Goal: Find specific page/section: Find specific page/section

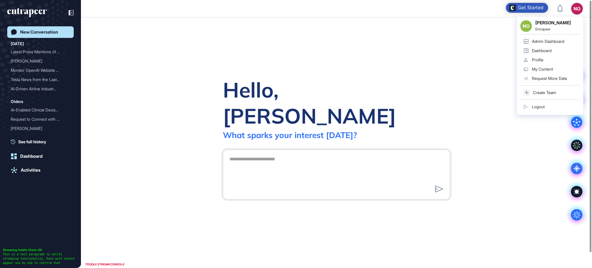
click at [560, 37] on link "Admin Dashboard" at bounding box center [550, 41] width 60 height 9
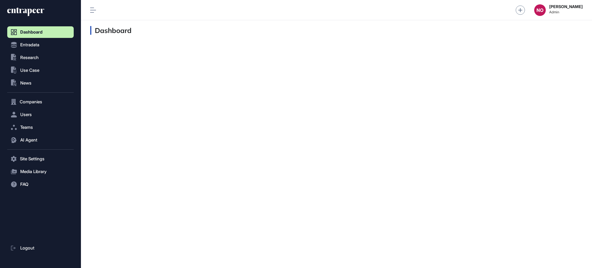
scroll to position [0, 0]
click at [34, 46] on span "Entradata" at bounding box center [29, 44] width 19 height 5
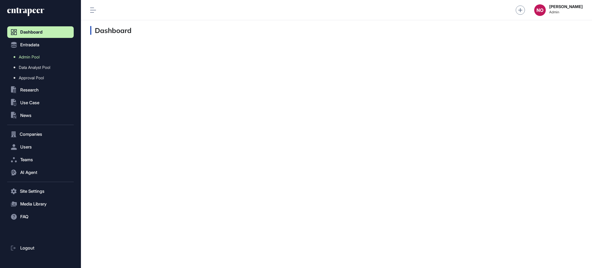
click at [37, 55] on span "Admin Pool" at bounding box center [29, 57] width 21 height 5
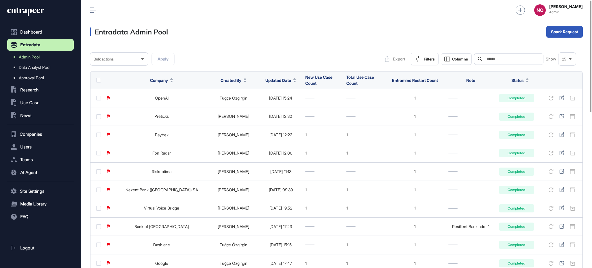
click at [492, 58] on input "text" at bounding box center [513, 59] width 54 height 5
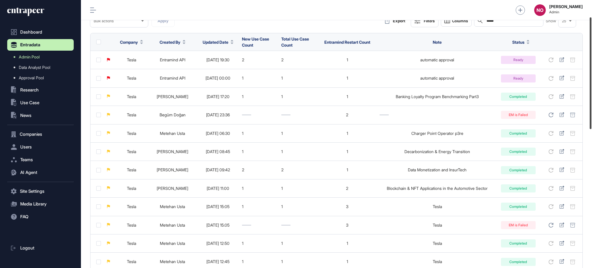
scroll to position [40, 0]
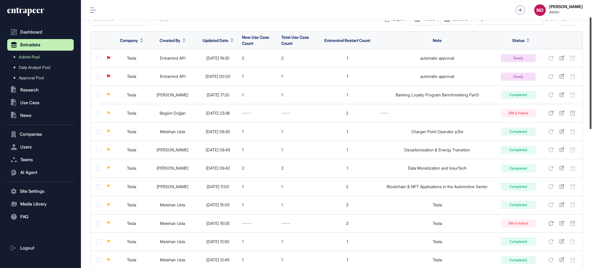
drag, startPoint x: 591, startPoint y: 103, endPoint x: 591, endPoint y: 94, distance: 9.8
click at [591, 94] on div at bounding box center [591, 73] width 2 height 112
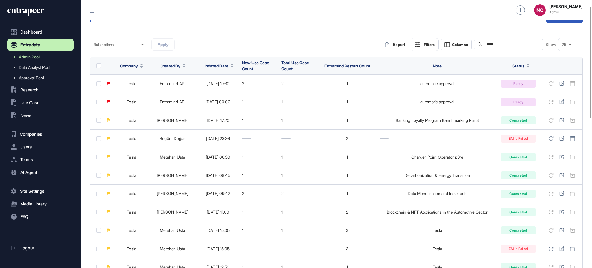
type input "*****"
click at [229, 68] on button "Updated Date" at bounding box center [218, 66] width 31 height 6
click at [230, 91] on span "Sort Descending" at bounding box center [226, 89] width 23 height 5
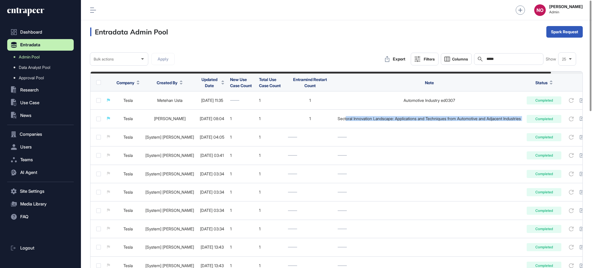
scroll to position [0, 34]
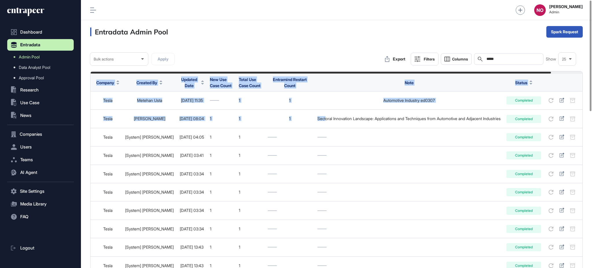
drag, startPoint x: 348, startPoint y: 120, endPoint x: 589, endPoint y: 119, distance: 240.7
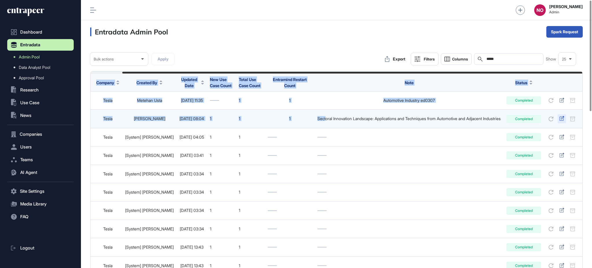
click at [564, 120] on icon at bounding box center [561, 118] width 5 height 5
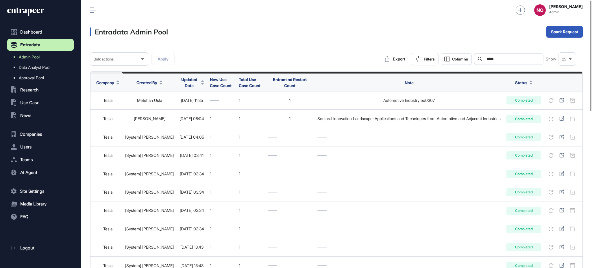
click at [489, 60] on input "*****" at bounding box center [513, 59] width 54 height 5
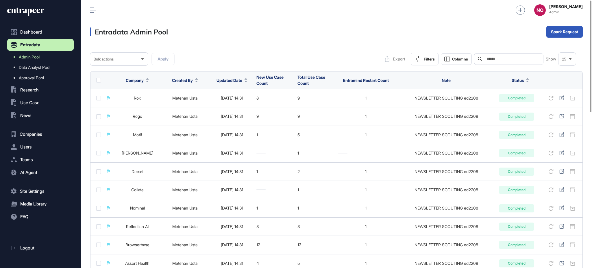
click at [226, 81] on span "Updated Date" at bounding box center [229, 80] width 26 height 6
click at [244, 22] on div "Entradata Admin Pool Spark Request" at bounding box center [336, 31] width 511 height 23
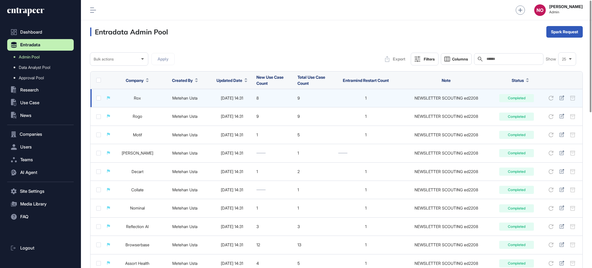
click at [134, 98] on link "Rox" at bounding box center [137, 97] width 7 height 5
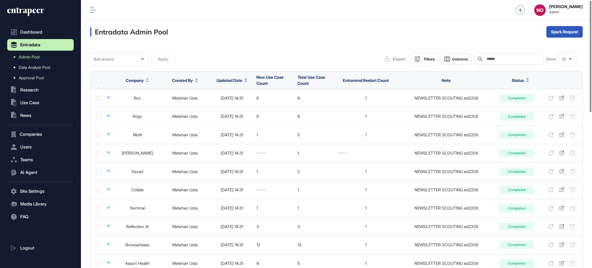
click at [499, 60] on input "text" at bounding box center [513, 59] width 54 height 5
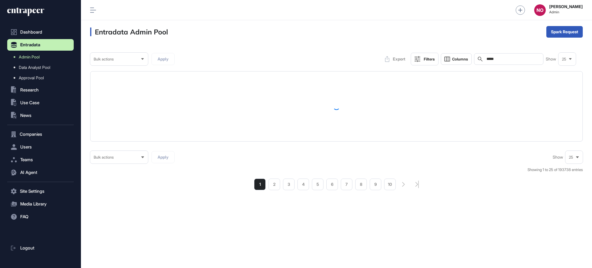
type input "*****"
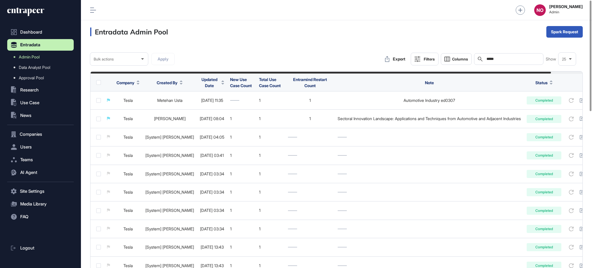
scroll to position [0, 34]
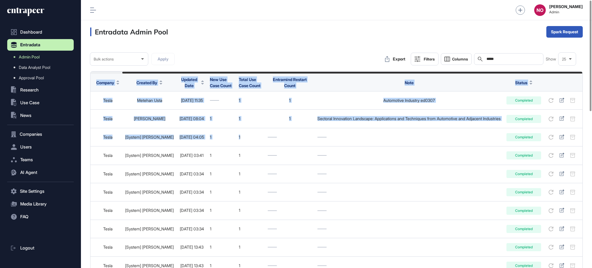
drag, startPoint x: 500, startPoint y: 145, endPoint x: 591, endPoint y: 138, distance: 91.9
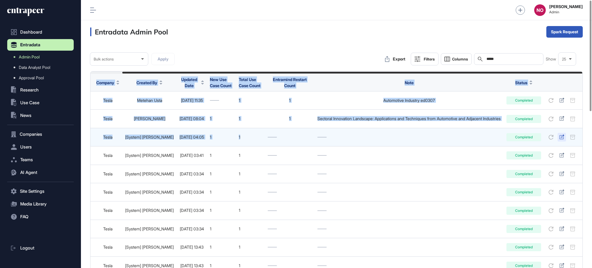
click at [558, 139] on div at bounding box center [561, 137] width 8 height 9
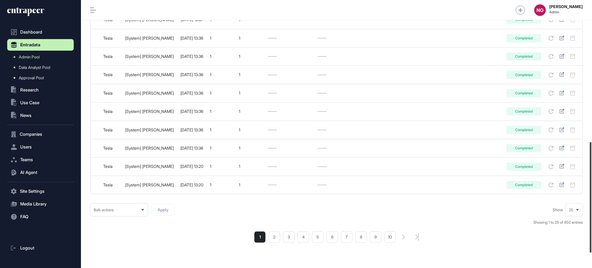
scroll to position [379, 0]
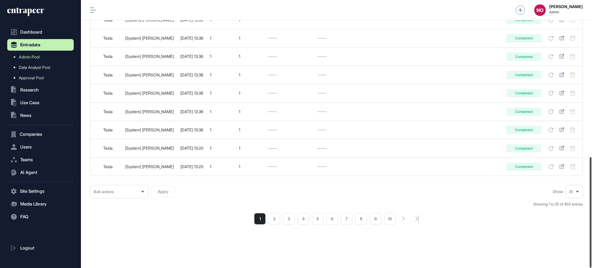
drag, startPoint x: 591, startPoint y: 127, endPoint x: 591, endPoint y: 262, distance: 135.5
click at [591, 262] on div at bounding box center [591, 212] width 2 height 110
click at [272, 218] on li "2" at bounding box center [274, 219] width 12 height 12
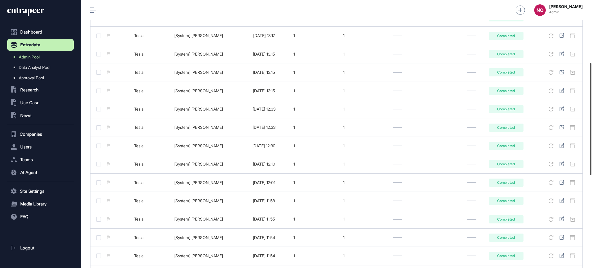
scroll to position [370, 0]
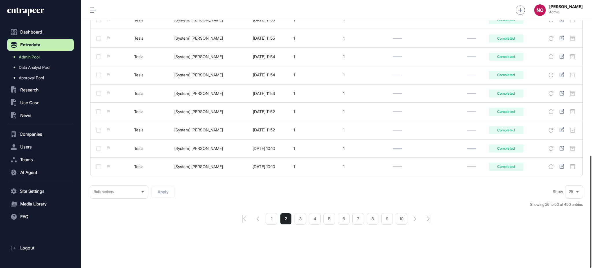
drag, startPoint x: 591, startPoint y: 102, endPoint x: 588, endPoint y: 285, distance: 183.0
click at [588, 267] on html "Dashboard Entradata Admin Pool Data Analyst Pool Approval Pool .st0{fill:curren…" at bounding box center [296, 157] width 592 height 314
click at [303, 218] on li "3" at bounding box center [300, 219] width 12 height 12
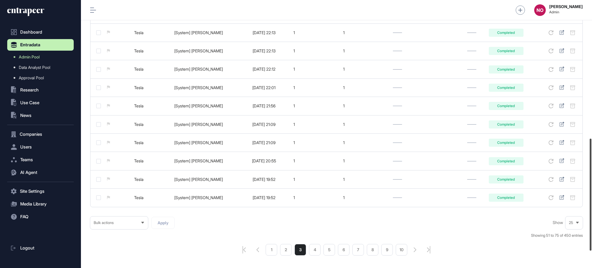
scroll to position [370, 0]
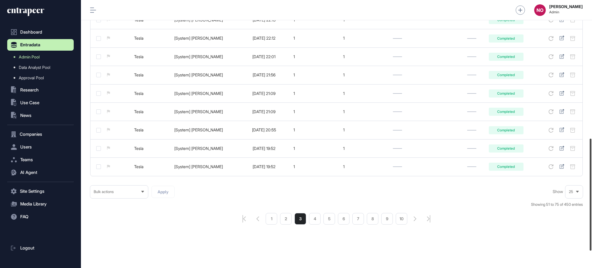
drag, startPoint x: 591, startPoint y: 62, endPoint x: 587, endPoint y: 222, distance: 159.9
click at [591, 221] on div at bounding box center [591, 194] width 2 height 112
click at [314, 218] on li "4" at bounding box center [315, 219] width 12 height 12
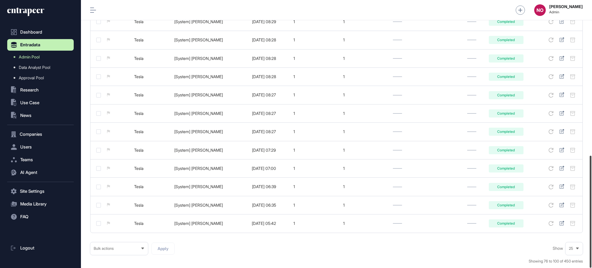
scroll to position [370, 0]
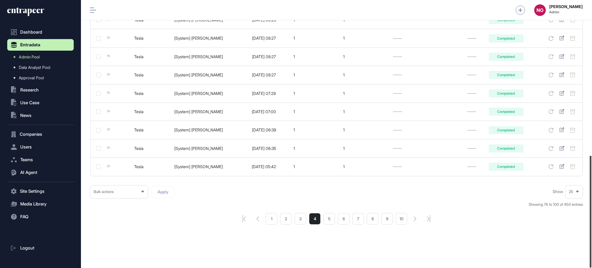
drag, startPoint x: 591, startPoint y: 62, endPoint x: 591, endPoint y: 229, distance: 167.9
click at [591, 229] on div at bounding box center [591, 211] width 2 height 112
click at [329, 218] on li "5" at bounding box center [329, 219] width 12 height 12
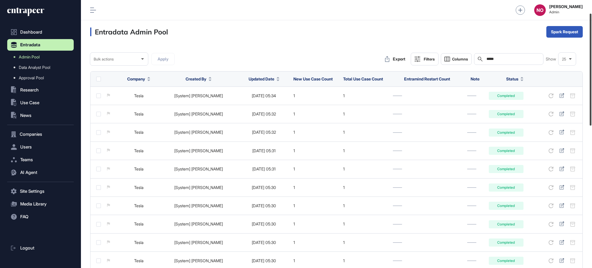
drag, startPoint x: 591, startPoint y: 75, endPoint x: 442, endPoint y: 237, distance: 219.9
click at [591, 125] on div at bounding box center [591, 70] width 2 height 112
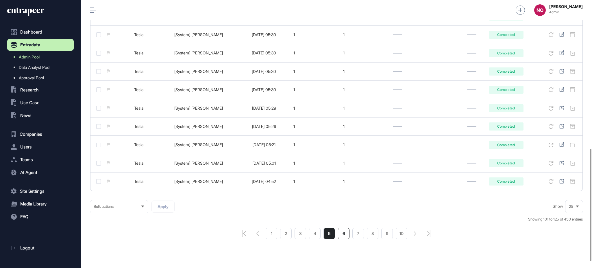
click at [343, 231] on li "6" at bounding box center [344, 233] width 12 height 12
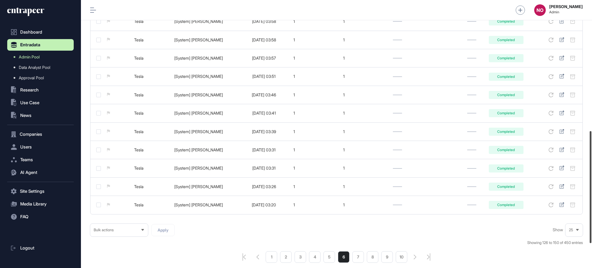
scroll to position [370, 0]
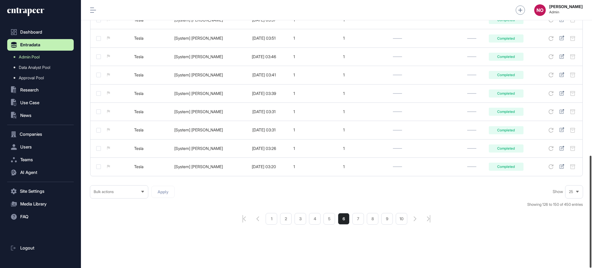
drag, startPoint x: 591, startPoint y: 96, endPoint x: 591, endPoint y: 256, distance: 159.5
click at [591, 256] on div at bounding box center [591, 211] width 2 height 112
click at [361, 221] on li "7" at bounding box center [358, 219] width 12 height 12
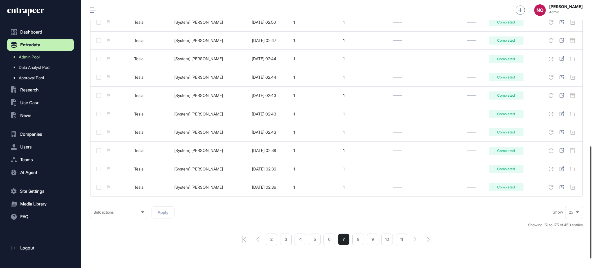
drag, startPoint x: 591, startPoint y: 62, endPoint x: 586, endPoint y: 209, distance: 147.2
click at [591, 208] on div at bounding box center [591, 202] width 2 height 112
click at [360, 240] on li "8" at bounding box center [358, 238] width 12 height 12
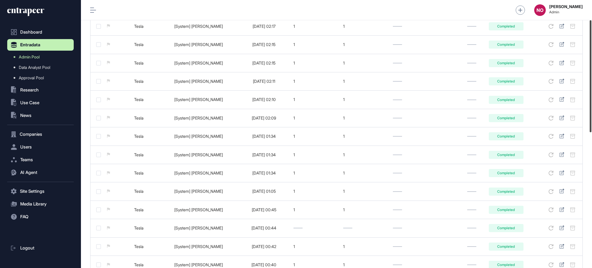
scroll to position [370, 0]
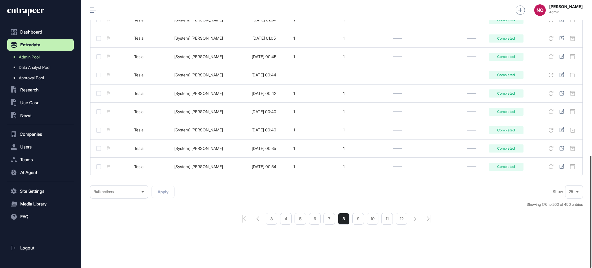
drag, startPoint x: 591, startPoint y: 62, endPoint x: 591, endPoint y: 228, distance: 166.5
click at [591, 228] on div at bounding box center [591, 211] width 2 height 112
click at [358, 219] on li "9" at bounding box center [358, 219] width 12 height 12
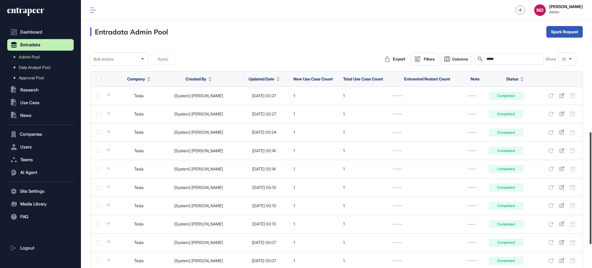
scroll to position [370, 0]
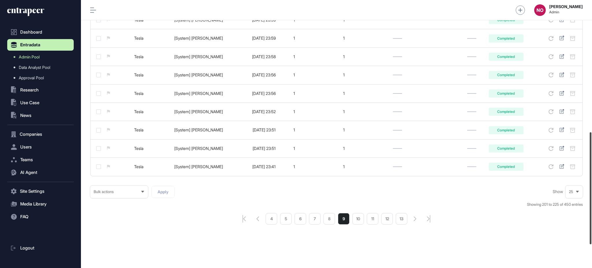
drag, startPoint x: 591, startPoint y: 68, endPoint x: 591, endPoint y: 233, distance: 164.7
click at [591, 233] on div at bounding box center [591, 188] width 2 height 112
click at [357, 217] on li "10" at bounding box center [358, 219] width 12 height 12
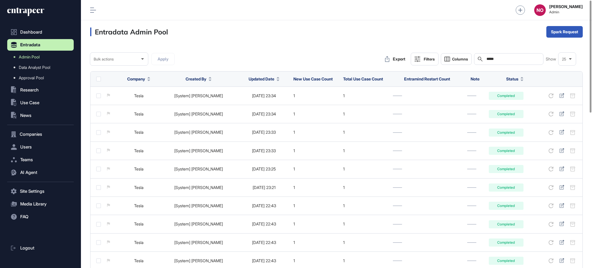
scroll to position [370, 0]
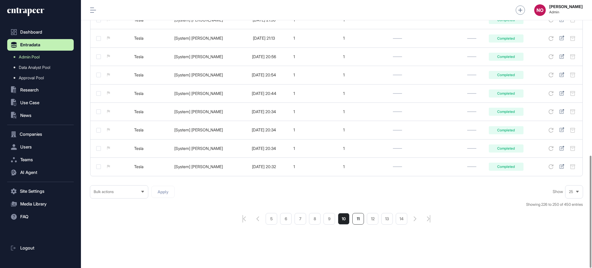
click at [359, 219] on li "11" at bounding box center [358, 219] width 12 height 12
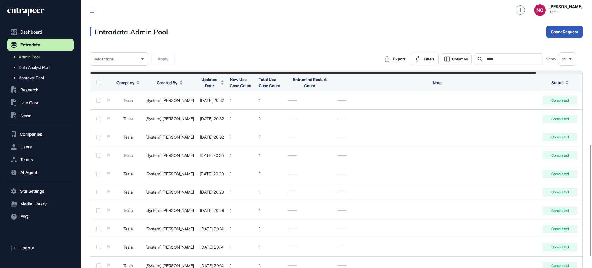
scroll to position [378, 0]
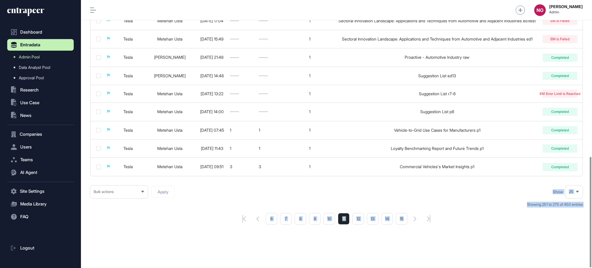
drag, startPoint x: 471, startPoint y: 178, endPoint x: 503, endPoint y: 177, distance: 32.1
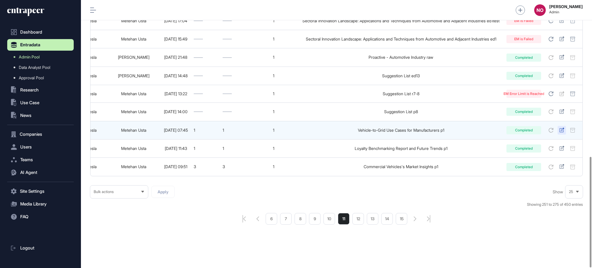
click at [562, 129] on div at bounding box center [561, 130] width 8 height 9
click at [562, 127] on icon at bounding box center [561, 129] width 5 height 5
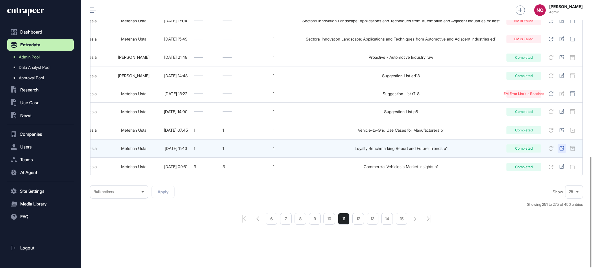
click at [564, 146] on icon at bounding box center [561, 148] width 5 height 5
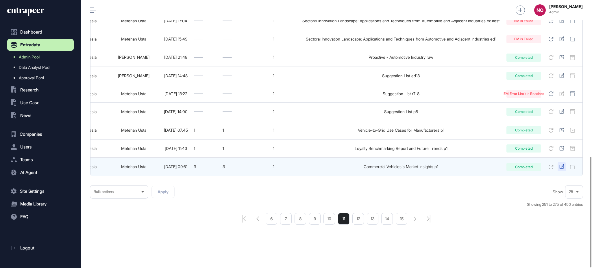
click at [559, 164] on icon at bounding box center [561, 166] width 5 height 5
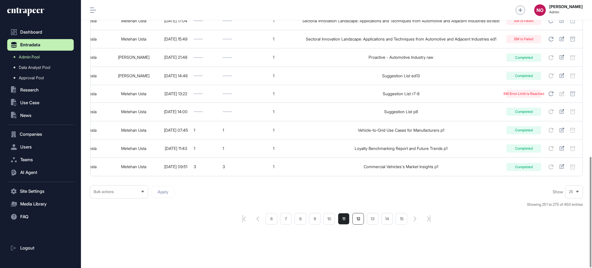
click at [357, 220] on li "12" at bounding box center [358, 219] width 12 height 12
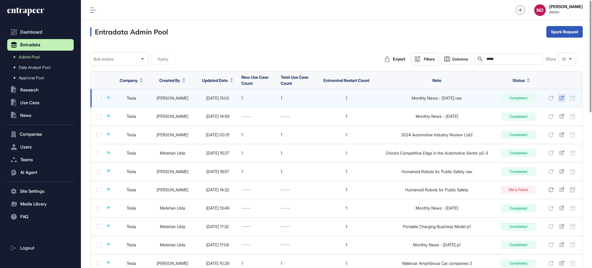
click at [559, 96] on icon at bounding box center [561, 97] width 5 height 5
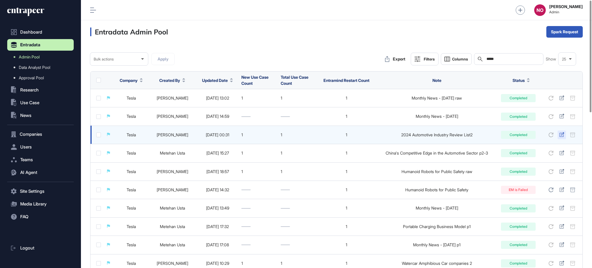
click at [562, 134] on icon at bounding box center [561, 134] width 5 height 5
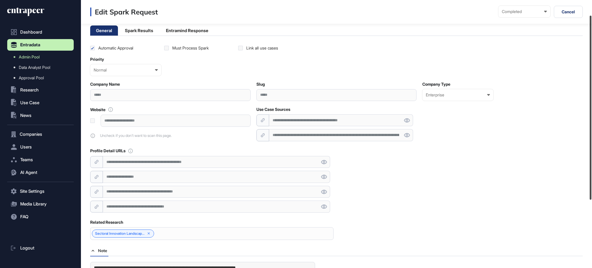
scroll to position [22, 0]
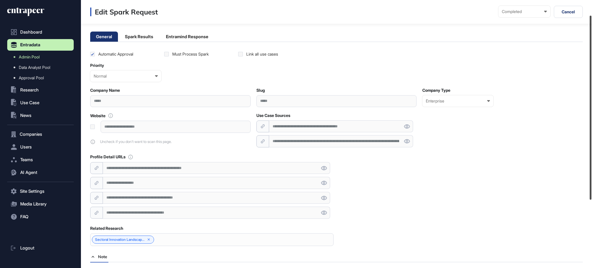
drag, startPoint x: 591, startPoint y: 75, endPoint x: 591, endPoint y: 90, distance: 15.0
click at [591, 90] on div at bounding box center [591, 108] width 2 height 184
click at [322, 127] on div "**********" at bounding box center [341, 126] width 144 height 12
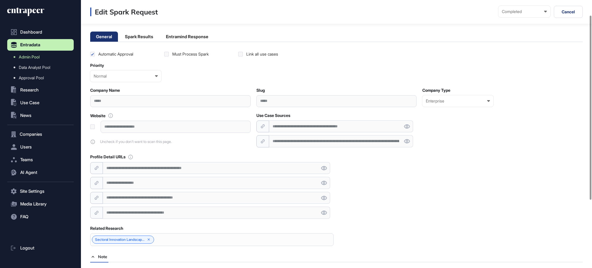
click at [326, 142] on div "**********" at bounding box center [341, 141] width 144 height 12
click at [40, 55] on span "Admin Pool" at bounding box center [29, 57] width 21 height 5
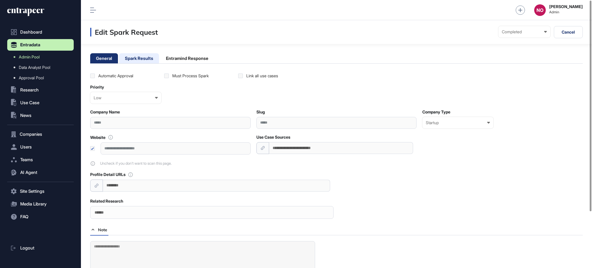
click at [160, 57] on li "Spark Results" at bounding box center [187, 58] width 54 height 10
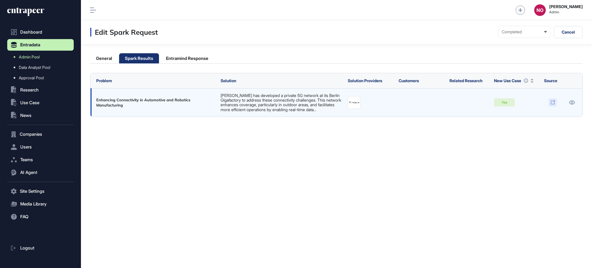
click at [551, 105] on icon at bounding box center [552, 102] width 5 height 5
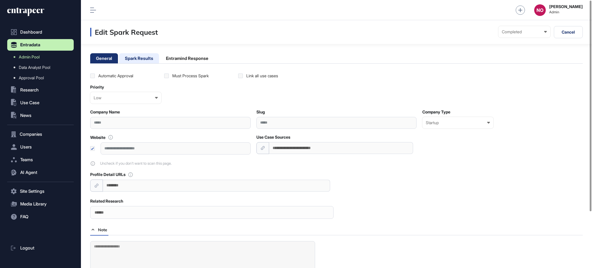
click at [160, 55] on li "Spark Results" at bounding box center [187, 58] width 54 height 10
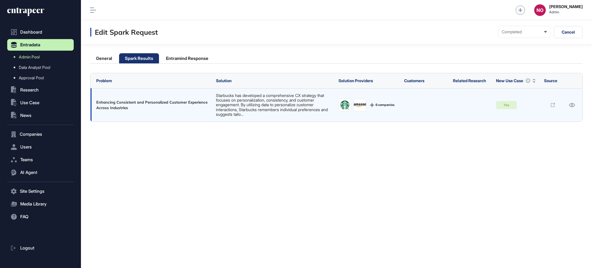
click at [173, 100] on div "Enhancing Consistent and Personalized Customer Experience Across Industries" at bounding box center [153, 104] width 114 height 10
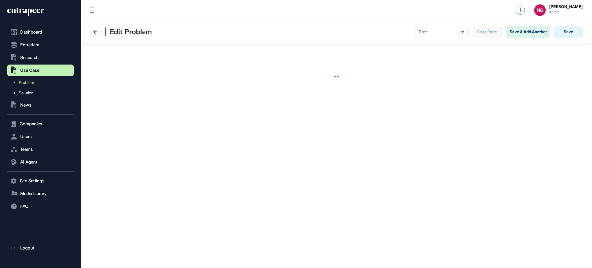
scroll to position [0, 0]
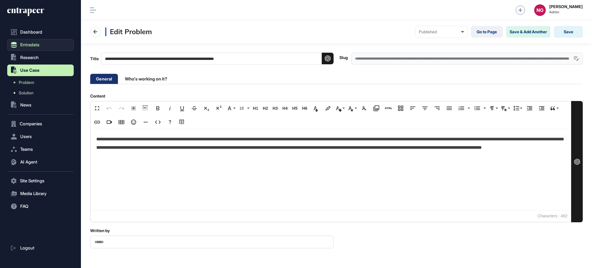
click at [39, 45] on span "Entradata" at bounding box center [29, 44] width 19 height 5
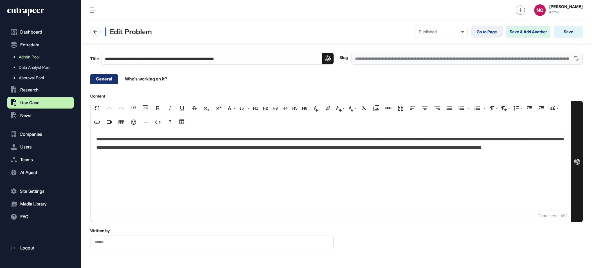
click at [29, 58] on span "Admin Pool" at bounding box center [29, 57] width 21 height 5
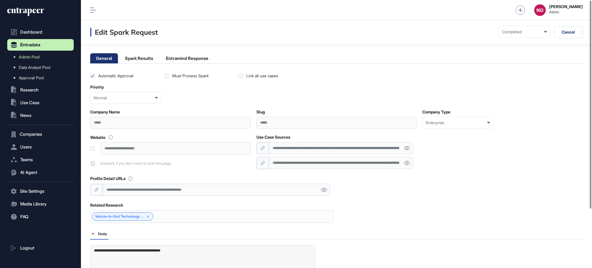
click at [338, 148] on div "**********" at bounding box center [341, 148] width 144 height 12
click at [307, 166] on div "**********" at bounding box center [341, 163] width 144 height 12
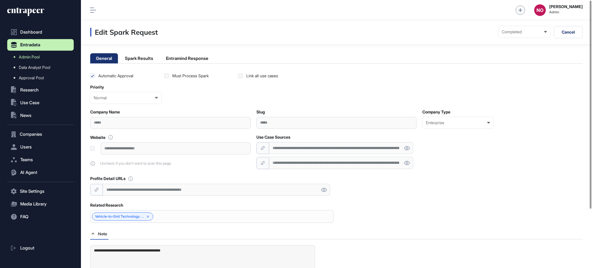
click at [307, 166] on div "**********" at bounding box center [341, 163] width 144 height 12
click at [296, 146] on div "**********" at bounding box center [341, 148] width 144 height 12
click at [316, 173] on div "**********" at bounding box center [336, 186] width 492 height 227
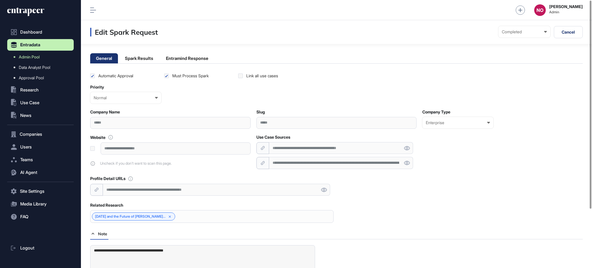
click at [320, 162] on div "**********" at bounding box center [341, 163] width 144 height 12
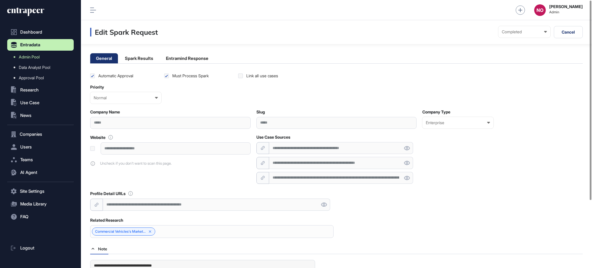
click at [317, 142] on div "**********" at bounding box center [341, 148] width 144 height 12
click at [331, 163] on div "**********" at bounding box center [341, 163] width 144 height 12
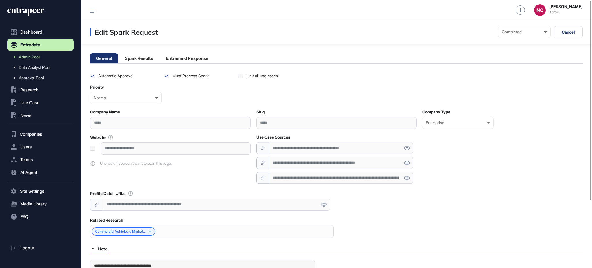
click at [331, 163] on div "**********" at bounding box center [341, 163] width 144 height 12
click at [290, 181] on div "**********" at bounding box center [341, 178] width 144 height 12
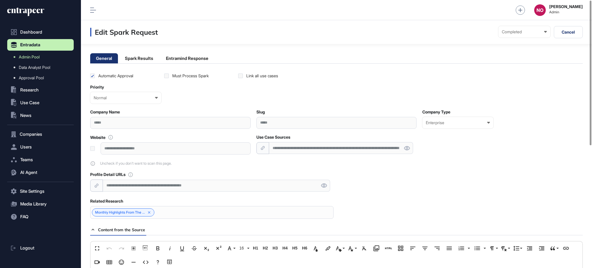
click at [292, 148] on div "**********" at bounding box center [341, 148] width 144 height 12
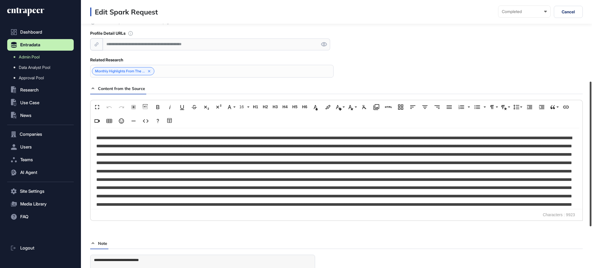
scroll to position [183, 0]
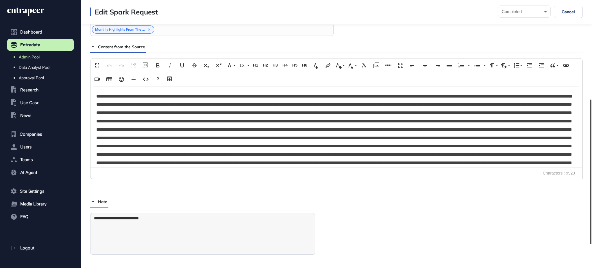
drag, startPoint x: 591, startPoint y: 79, endPoint x: 591, endPoint y: 177, distance: 98.3
click at [591, 177] on div at bounding box center [591, 171] width 2 height 144
click at [372, 180] on div "Fullscreen Undo Redo Select All Show blocks Bold Italic Underline Strikethrough…" at bounding box center [336, 124] width 492 height 133
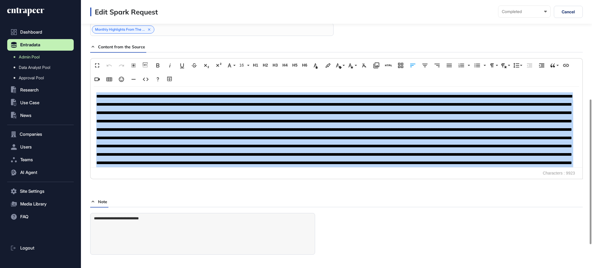
copy p "**********"
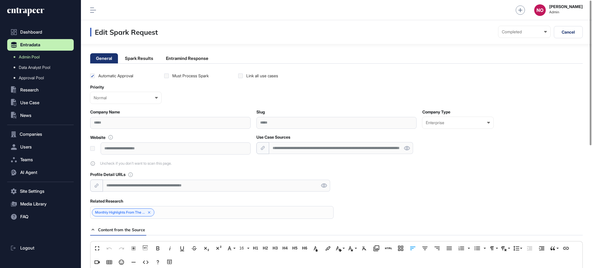
click at [334, 146] on div "**********" at bounding box center [341, 148] width 144 height 12
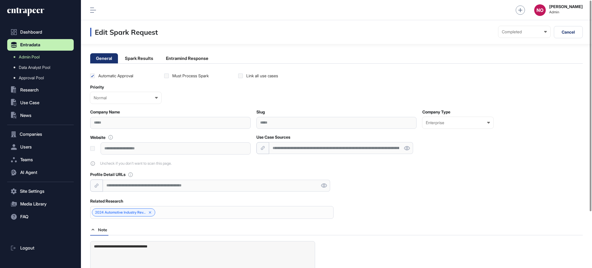
click at [330, 147] on div "**********" at bounding box center [341, 148] width 144 height 12
